Goal: Task Accomplishment & Management: Manage account settings

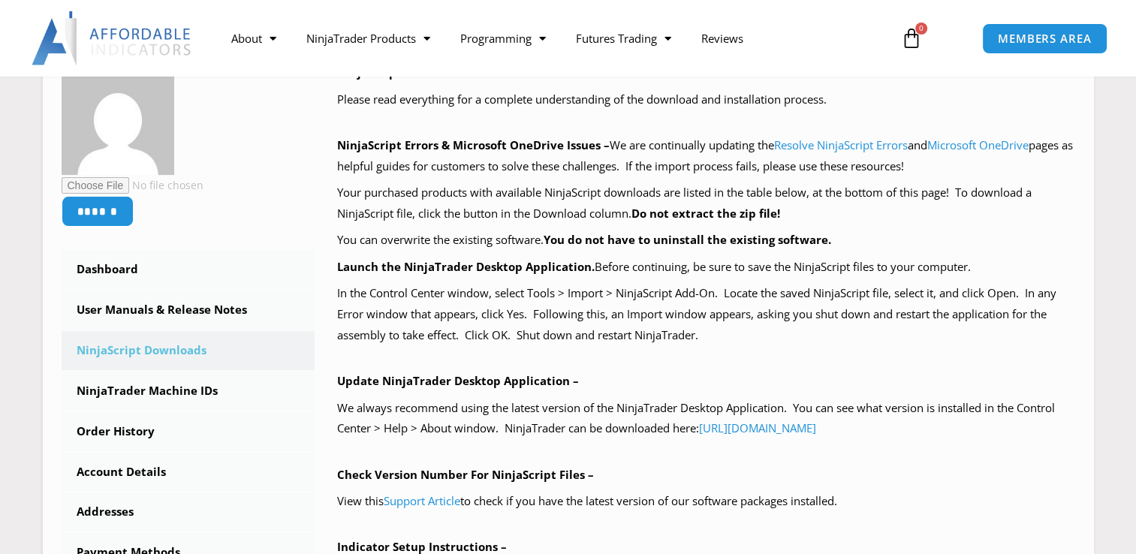
scroll to position [251, 0]
click at [223, 303] on link "User Manuals & Release Notes" at bounding box center [189, 309] width 254 height 39
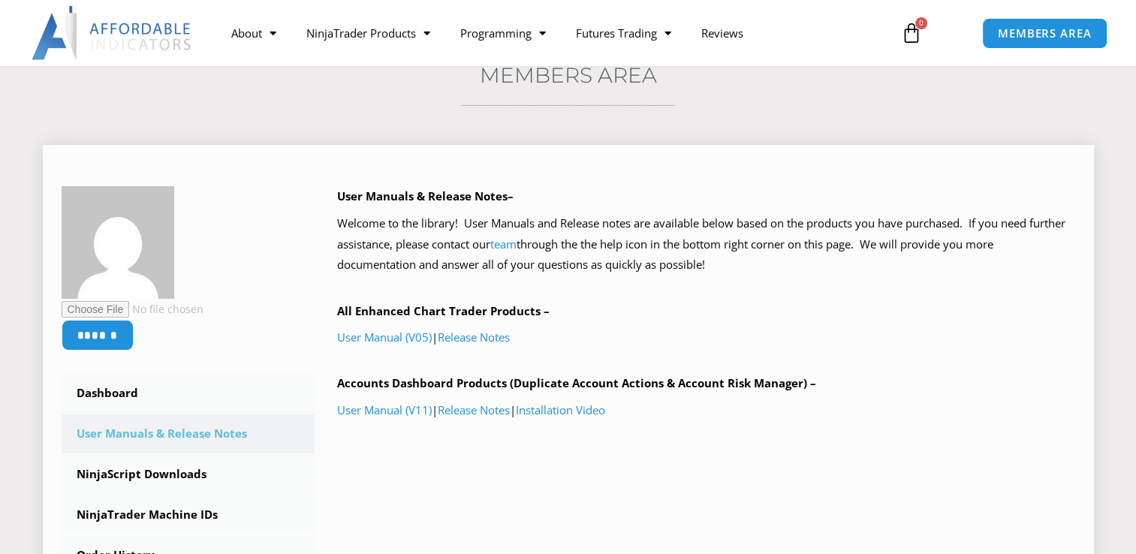
scroll to position [126, 0]
click at [407, 342] on link "User Manual (V05)" at bounding box center [384, 337] width 95 height 15
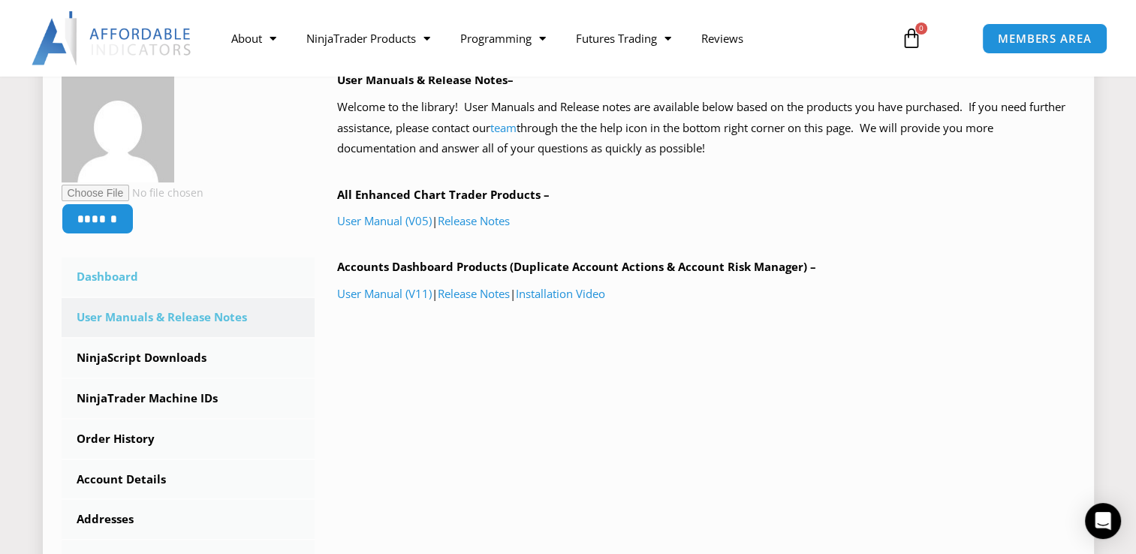
scroll to position [252, 0]
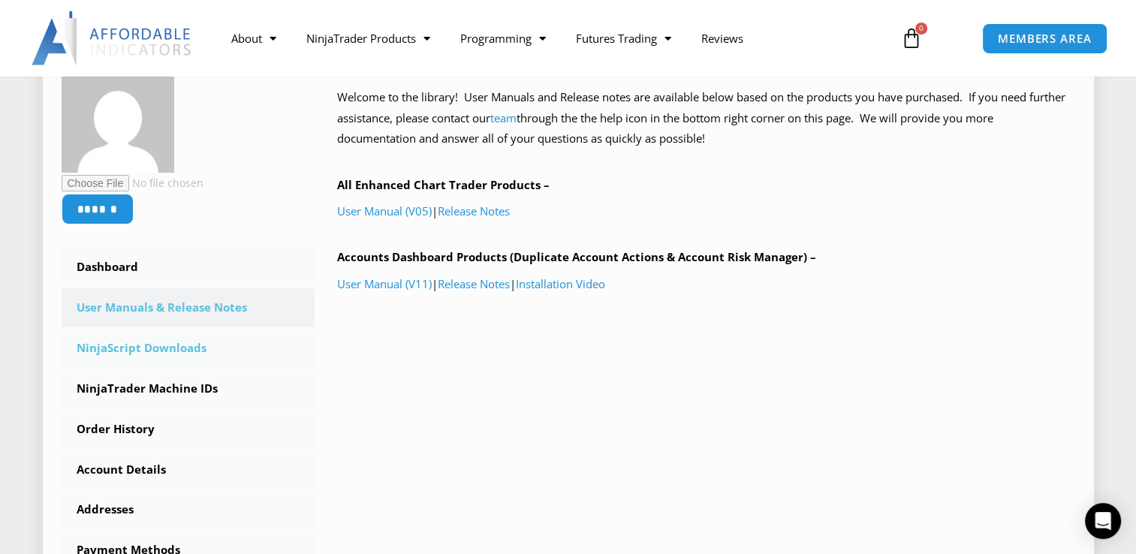
click at [174, 344] on link "NinjaScript Downloads" at bounding box center [189, 348] width 254 height 39
click at [156, 346] on link "NinjaScript Downloads" at bounding box center [189, 348] width 254 height 39
click at [148, 345] on link "NinjaScript Downloads" at bounding box center [189, 348] width 254 height 39
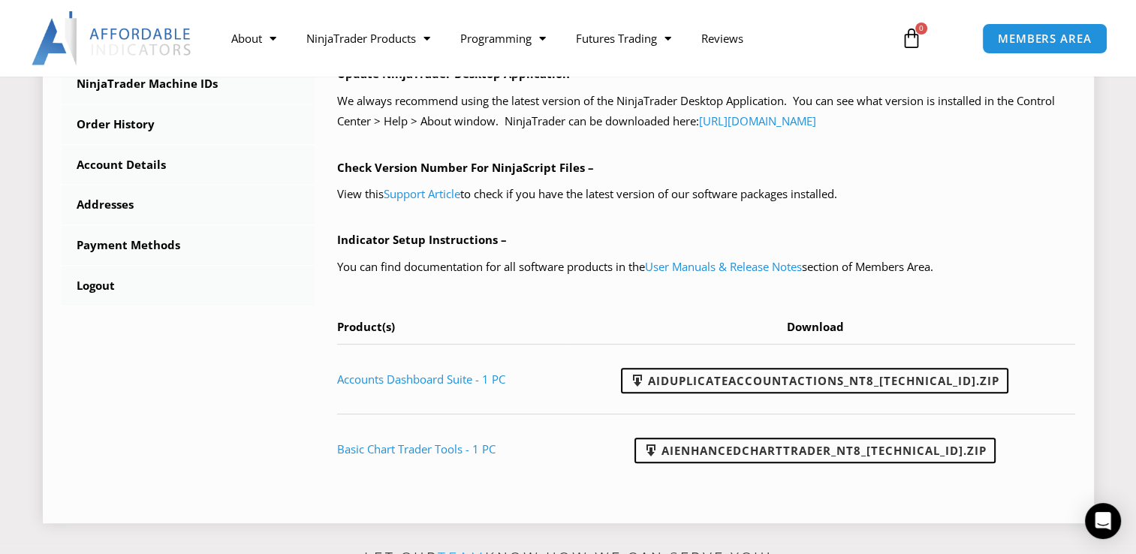
scroll to position [564, 0]
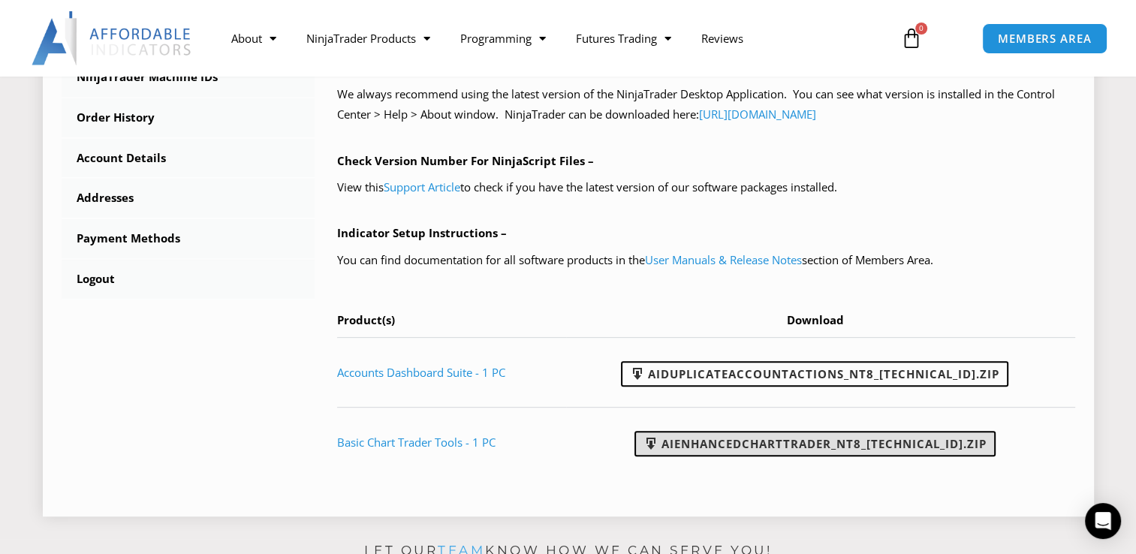
click at [718, 455] on link "AIEnhancedChartTrader_NT8_[TECHNICAL_ID].zip" at bounding box center [814, 444] width 361 height 26
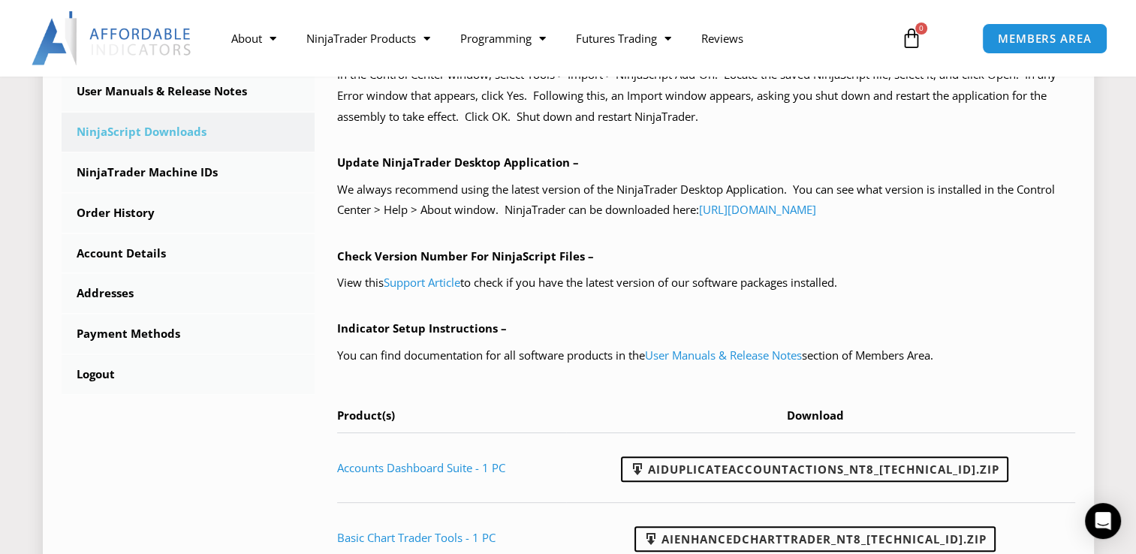
scroll to position [441, 0]
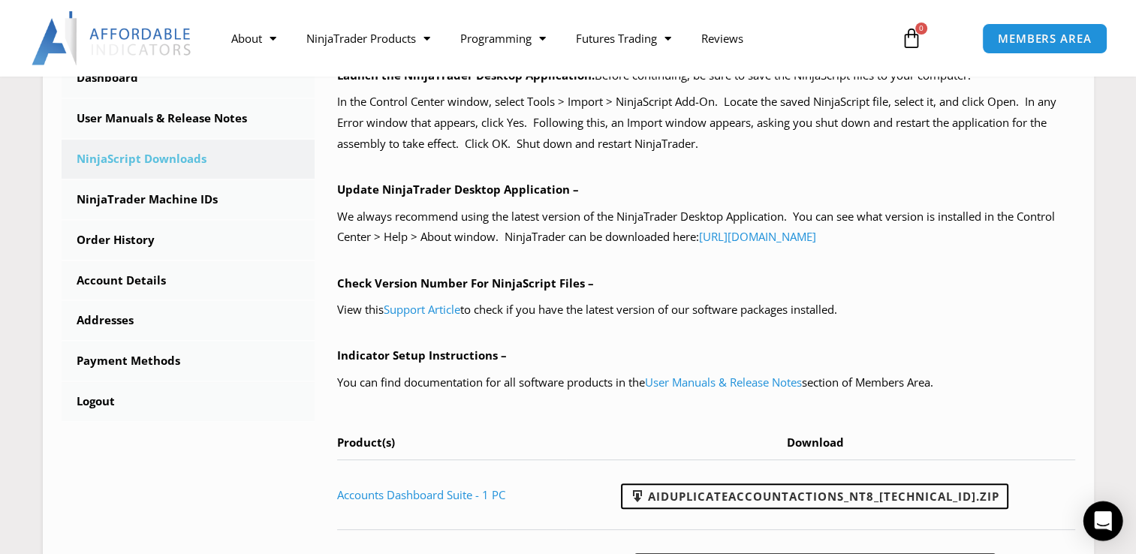
click at [1099, 525] on icon "Open Intercom Messenger" at bounding box center [1103, 521] width 20 height 20
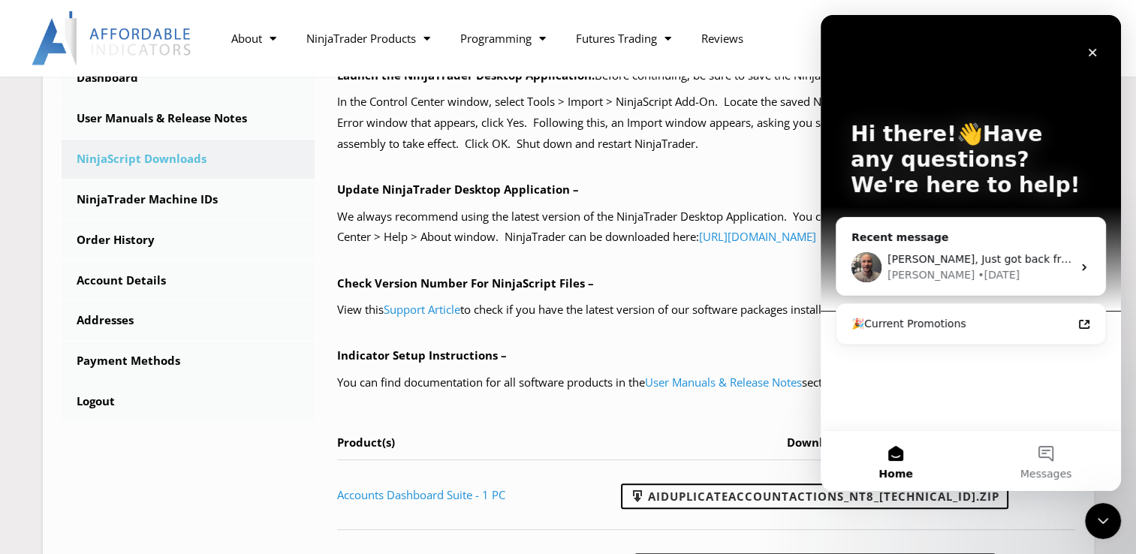
scroll to position [0, 0]
click at [1048, 458] on button "Messages" at bounding box center [1046, 461] width 150 height 60
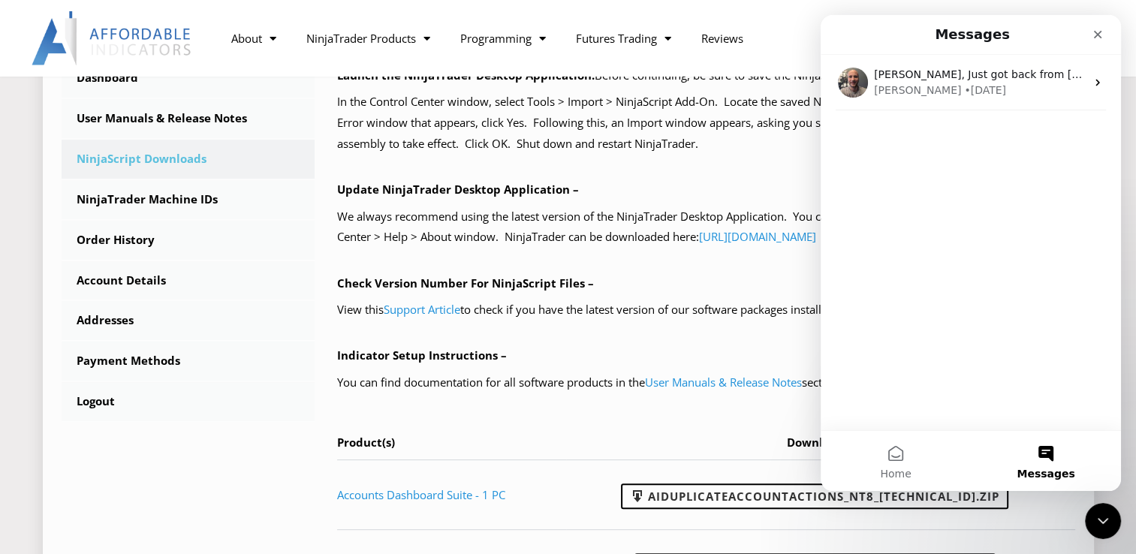
click at [742, 364] on p "Indicator Setup Instructions –" at bounding box center [706, 355] width 738 height 21
click at [1100, 38] on icon "Close" at bounding box center [1097, 35] width 12 height 12
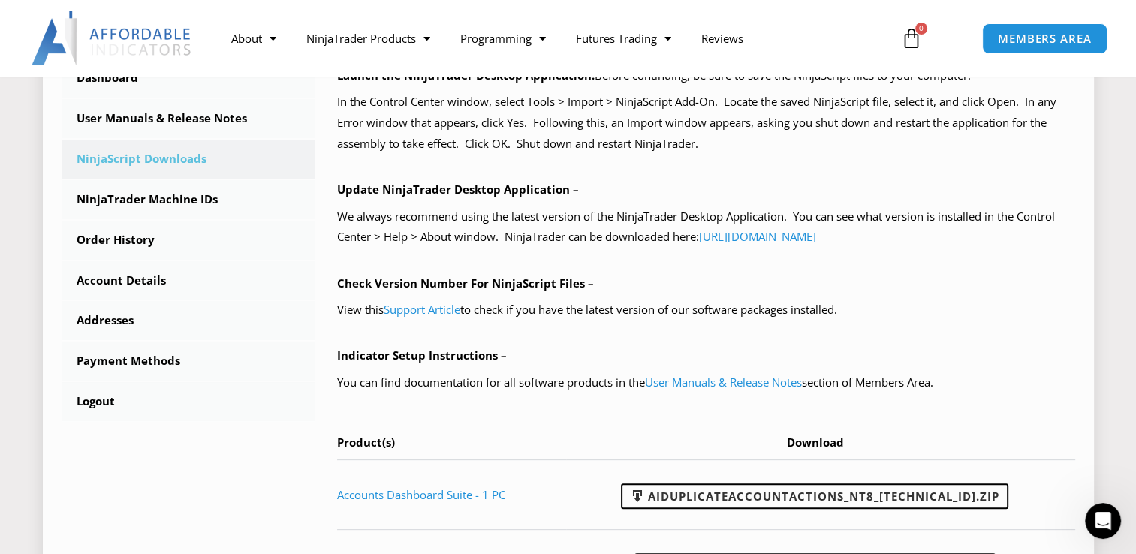
click at [611, 279] on p "Check Version Number For NinjaScript Files –" at bounding box center [706, 283] width 738 height 21
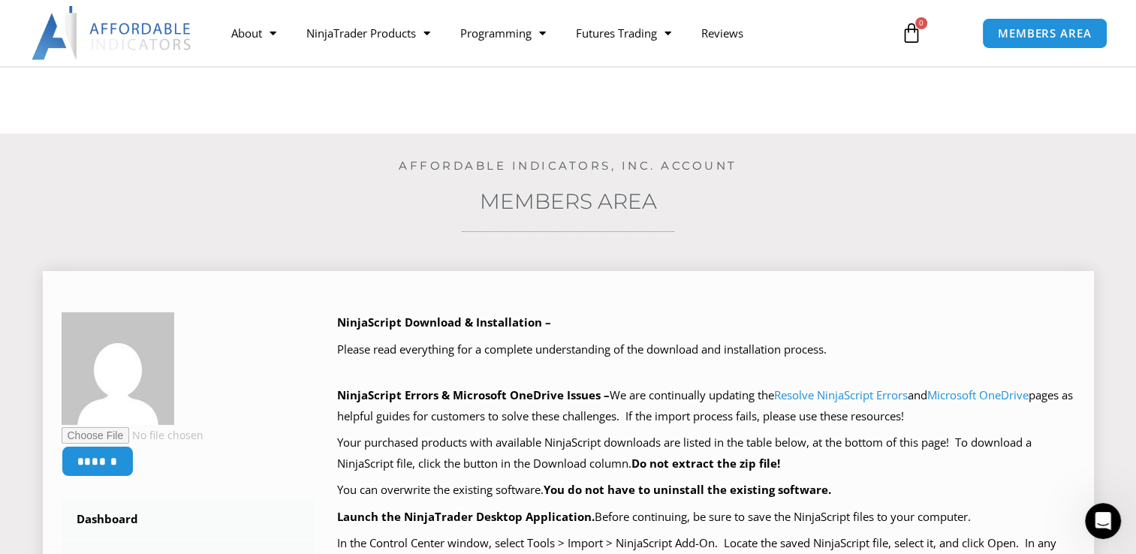
scroll to position [179, 0]
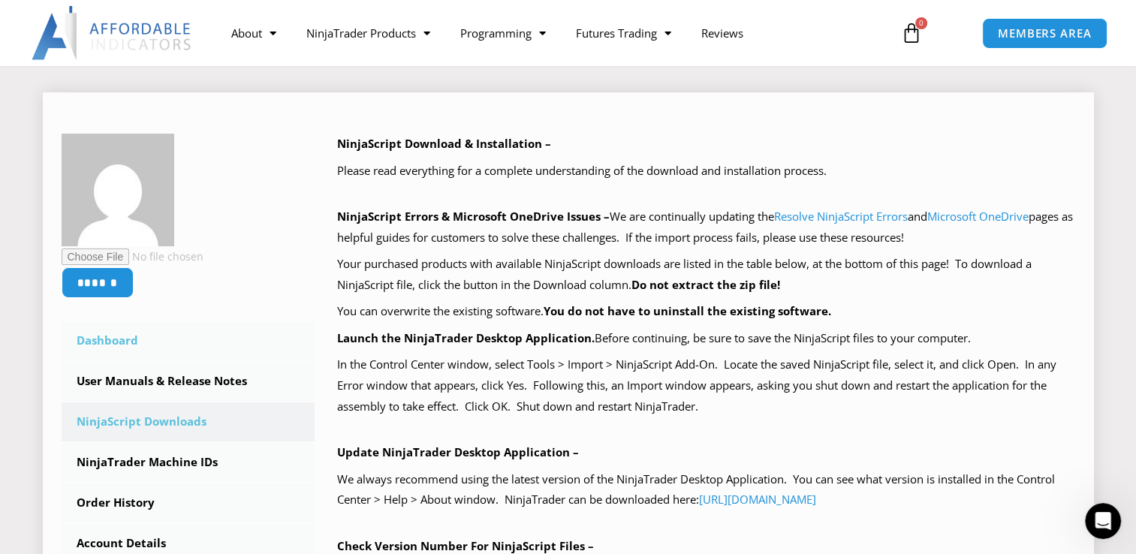
click at [121, 338] on link "Dashboard" at bounding box center [189, 340] width 254 height 39
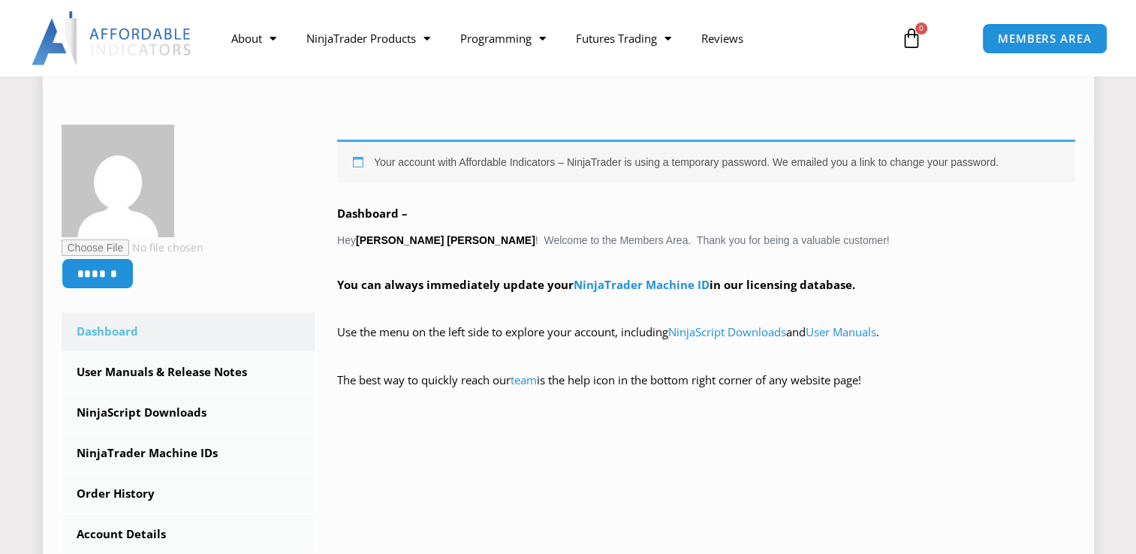
scroll to position [236, 0]
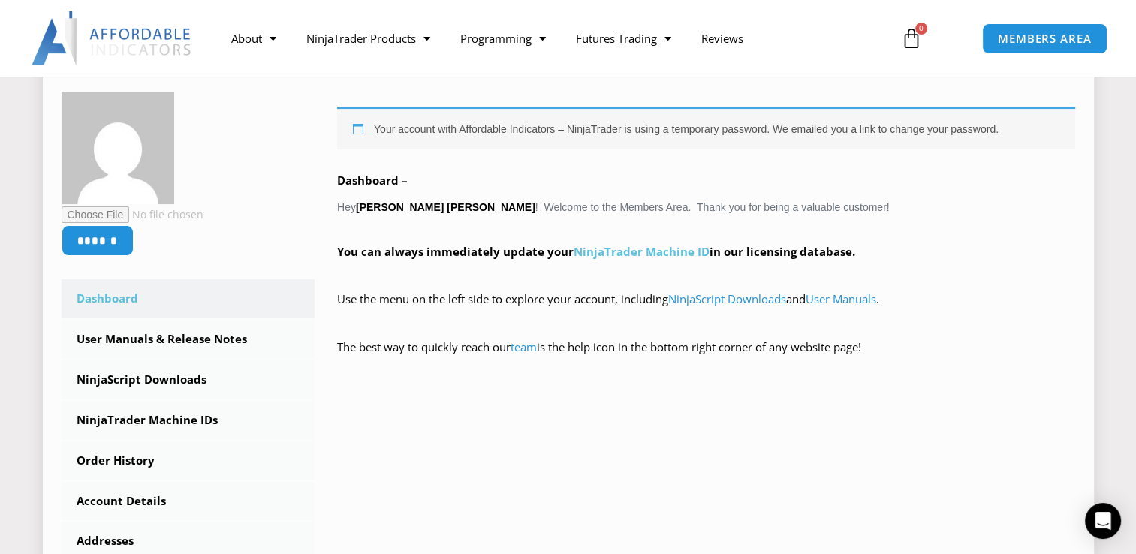
click at [620, 251] on link "NinjaTrader Machine ID" at bounding box center [641, 251] width 136 height 15
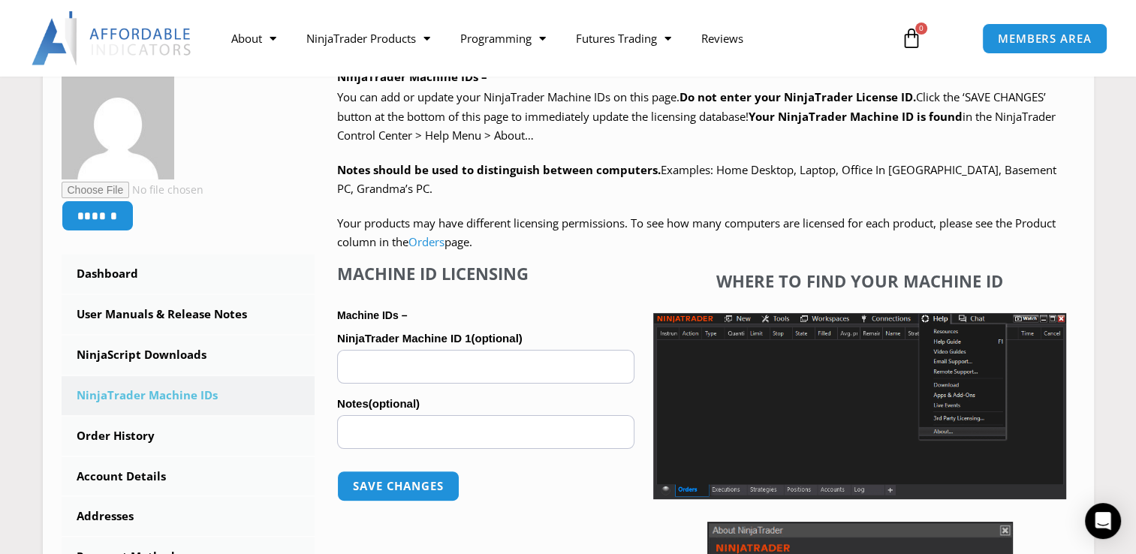
scroll to position [255, 0]
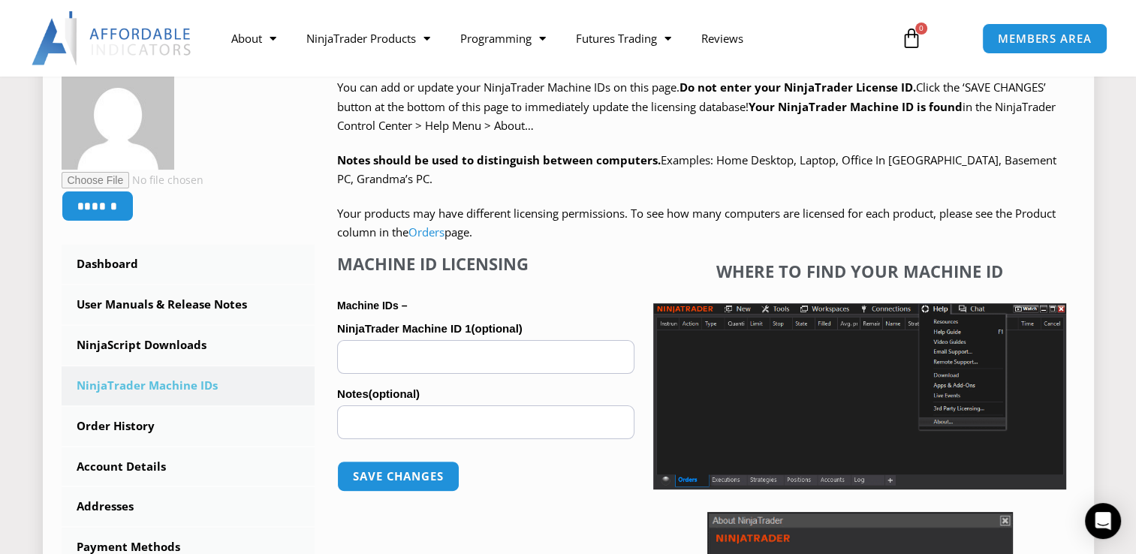
click at [423, 357] on input "NinjaTrader Machine ID 1 (optional)" at bounding box center [485, 357] width 297 height 34
click at [820, 206] on span "Your products may have different licensing permissions. To see how many compute…" at bounding box center [696, 223] width 718 height 35
click at [423, 352] on input "NinjaTrader Machine ID 1 (optional)" at bounding box center [485, 357] width 297 height 34
paste input "**********"
type input "**********"
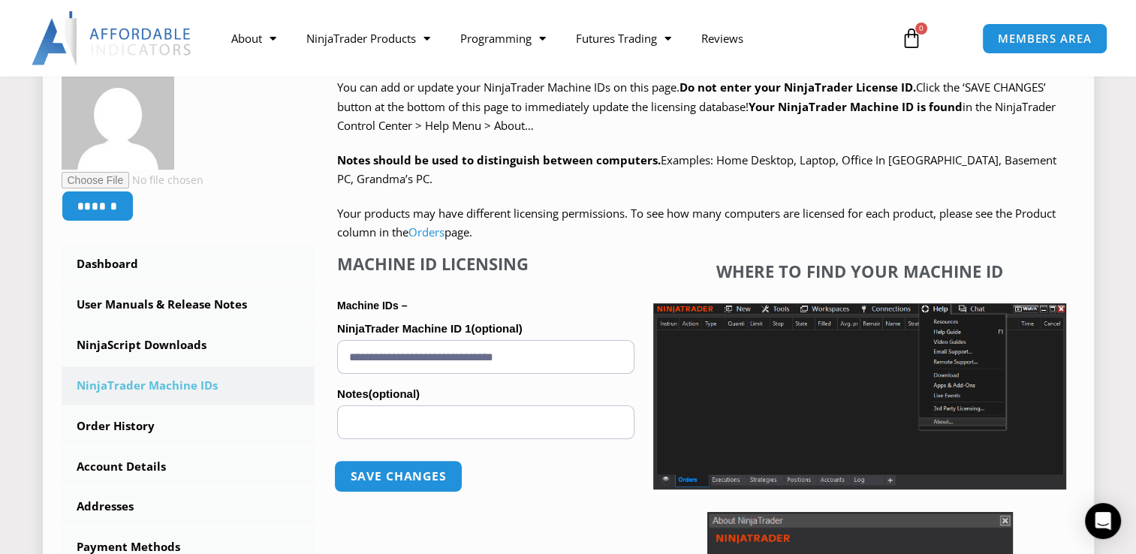
click at [393, 476] on button "Save changes" at bounding box center [398, 476] width 128 height 32
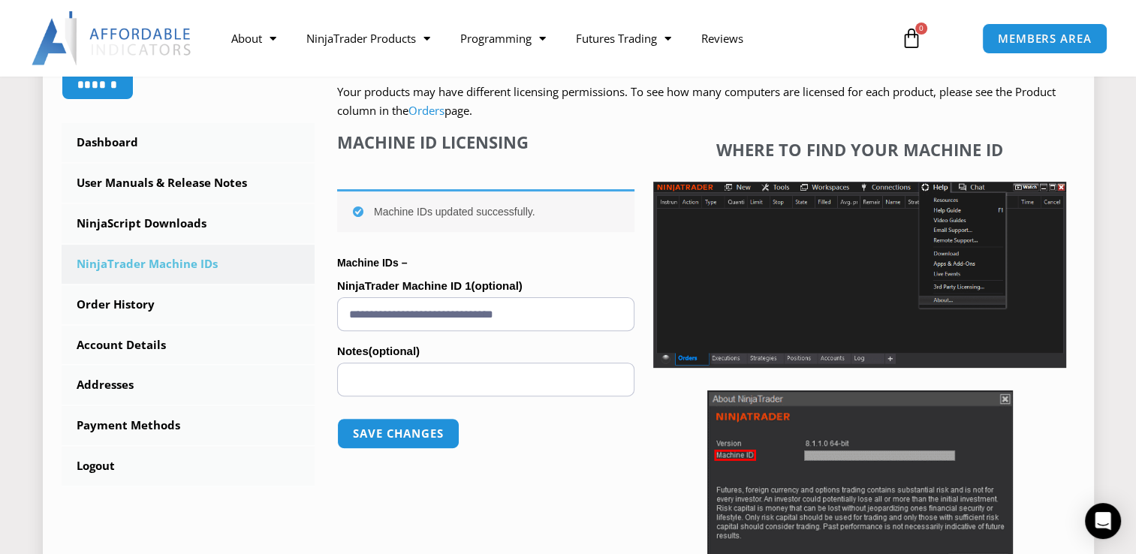
scroll to position [387, 0]
click at [148, 219] on link "NinjaScript Downloads" at bounding box center [189, 223] width 254 height 39
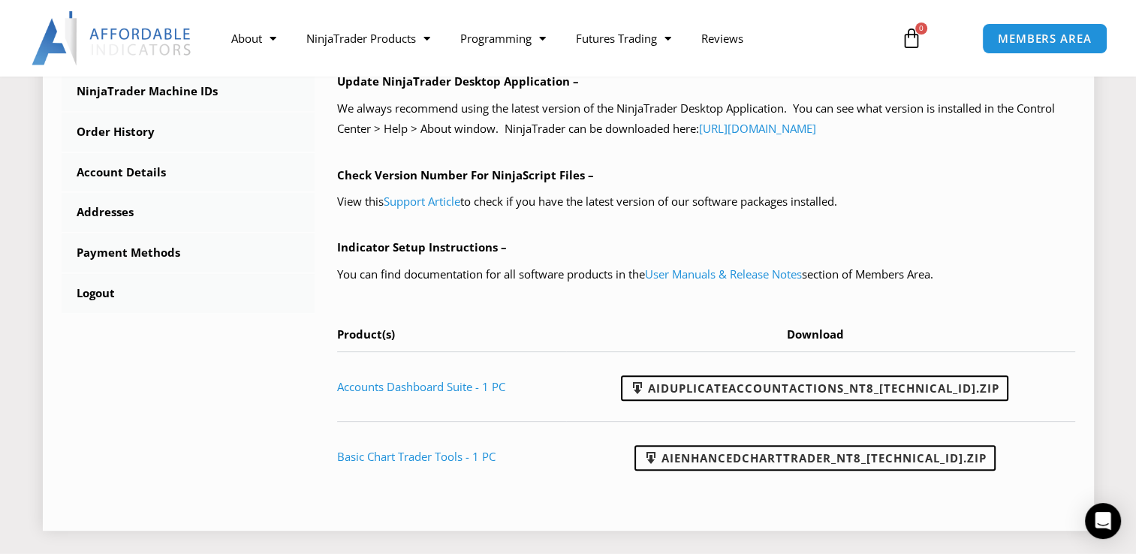
scroll to position [549, 0]
click at [709, 387] on link "AIDuplicateAccountActions_NT8_[TECHNICAL_ID].zip" at bounding box center [814, 388] width 387 height 26
click at [372, 487] on td "Basic Chart Trader Tools - 1 PC" at bounding box center [451, 456] width 229 height 70
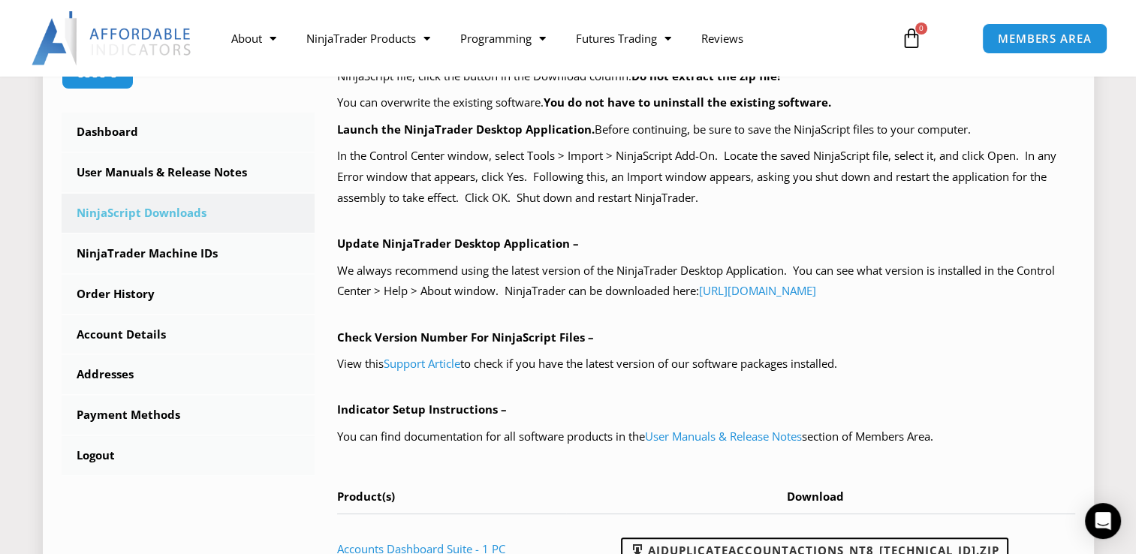
scroll to position [387, 0]
click at [189, 167] on link "User Manuals & Release Notes" at bounding box center [189, 173] width 254 height 39
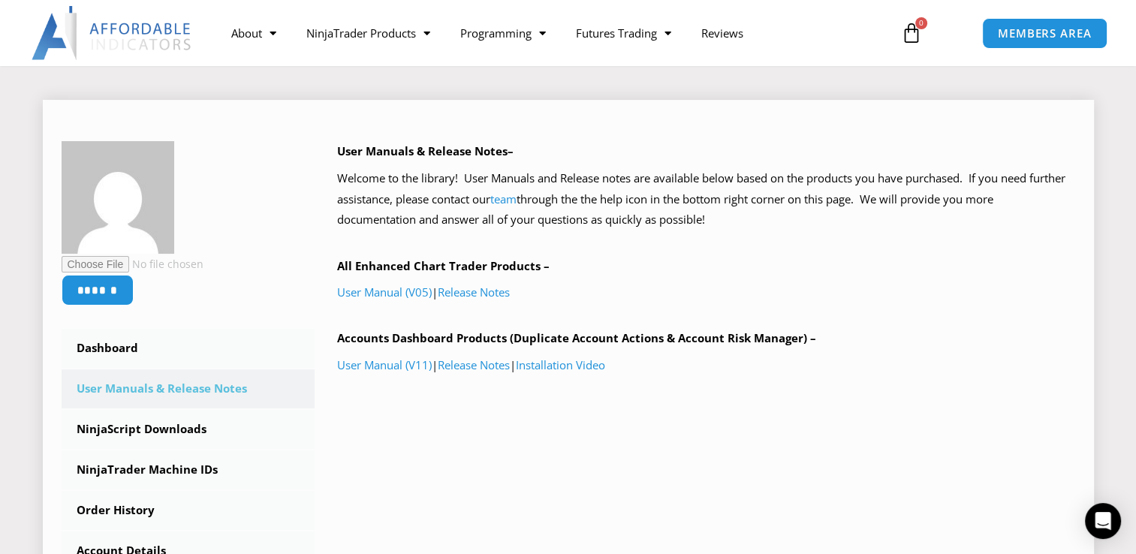
scroll to position [179, 0]
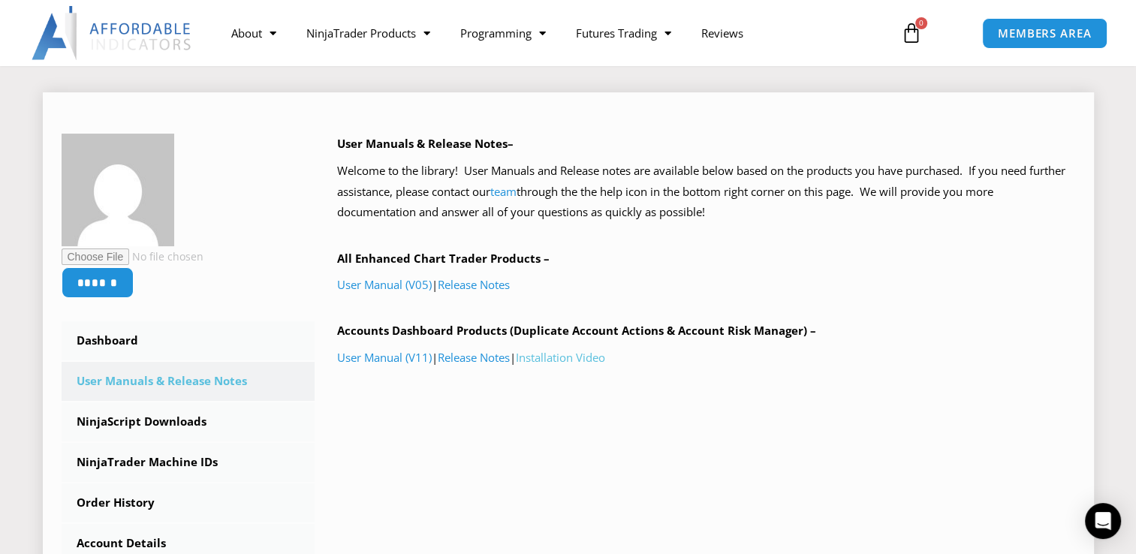
click at [587, 355] on link "Installation Video" at bounding box center [560, 357] width 89 height 15
click at [165, 428] on link "NinjaScript Downloads" at bounding box center [189, 421] width 254 height 39
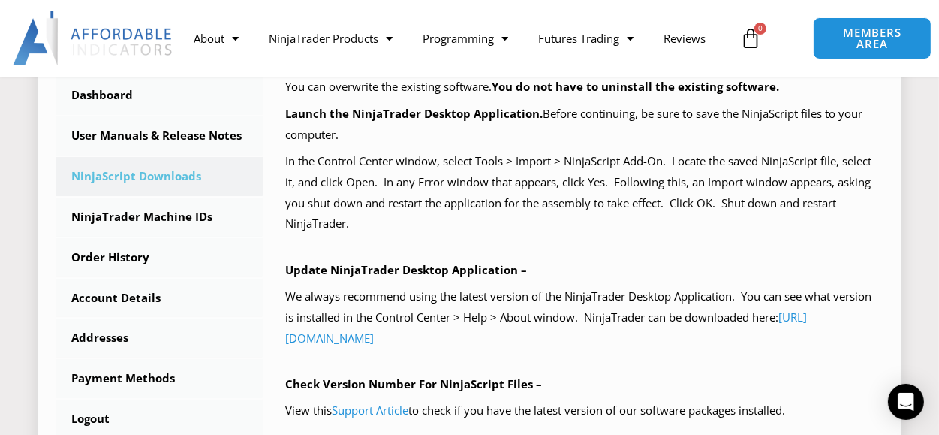
scroll to position [434, 0]
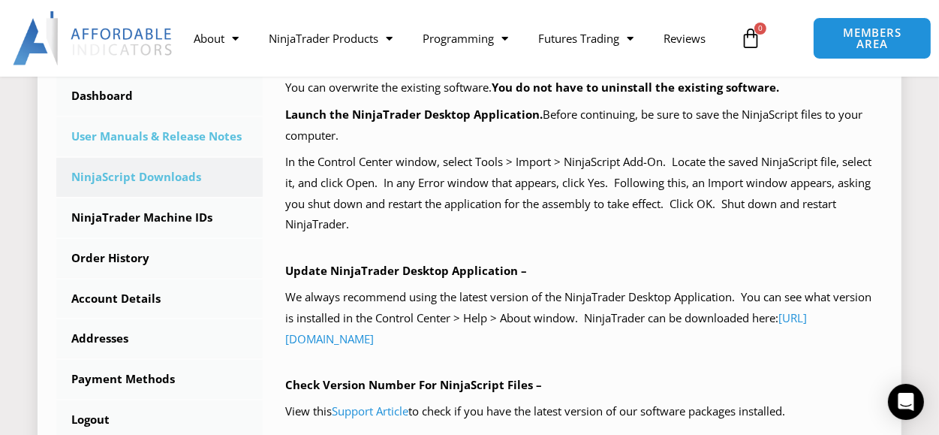
click at [132, 130] on link "User Manuals & Release Notes" at bounding box center [159, 136] width 206 height 39
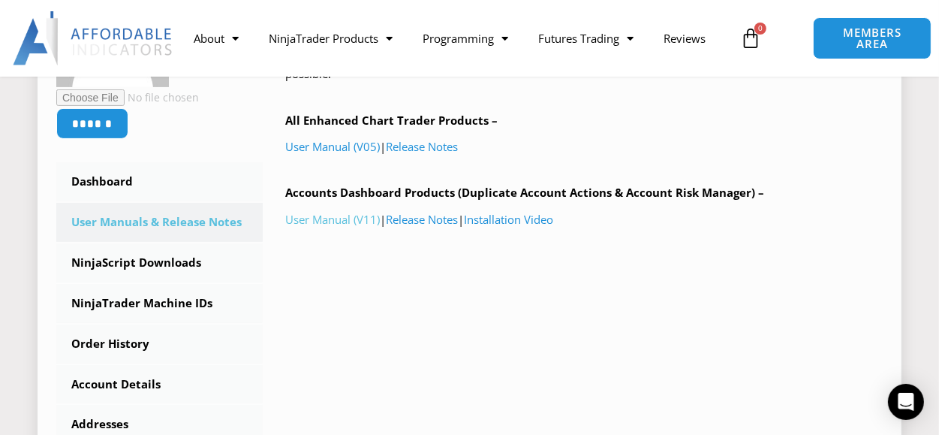
click at [335, 220] on link "User Manual (V11)" at bounding box center [332, 219] width 95 height 15
